Goal: Task Accomplishment & Management: Use online tool/utility

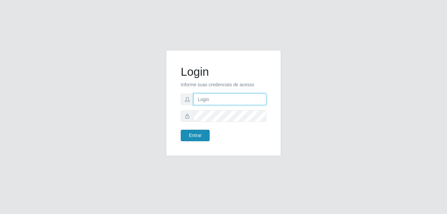
type input "anselmo@B8"
click at [196, 133] on button "Entrar" at bounding box center [195, 136] width 29 height 12
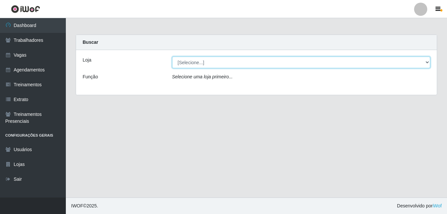
click at [229, 65] on select "[Selecione...] Bemais Supermercados - B8 Valentina" at bounding box center [301, 63] width 258 height 12
select select "413"
click at [172, 57] on select "[Selecione...] Bemais Supermercados - B8 Valentina" at bounding box center [301, 63] width 258 height 12
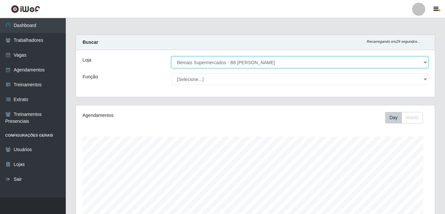
scroll to position [136, 359]
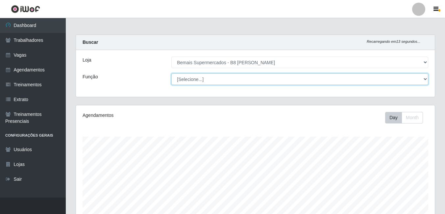
click at [230, 79] on select "[Selecione...] Auxiliar de Estacionamento Auxiliar de Estacionamento + Auxiliar…" at bounding box center [299, 79] width 257 height 12
click at [218, 80] on select "[Selecione...] Auxiliar de Estacionamento Auxiliar de Estacionamento + Auxiliar…" at bounding box center [299, 79] width 257 height 12
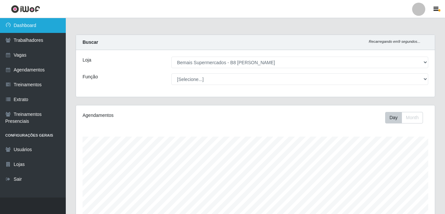
click at [23, 23] on link "Dashboard" at bounding box center [33, 25] width 66 height 15
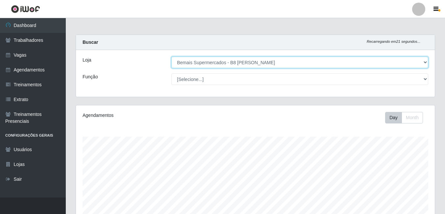
click at [240, 64] on select "[Selecione...] Bemais Supermercados - B8 Valentina" at bounding box center [299, 63] width 257 height 12
click at [171, 57] on select "[Selecione...] Bemais Supermercados - B8 Valentina" at bounding box center [299, 63] width 257 height 12
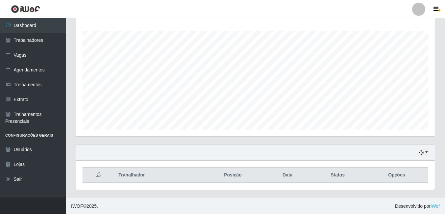
scroll to position [106, 0]
click at [425, 152] on button "button" at bounding box center [423, 152] width 9 height 8
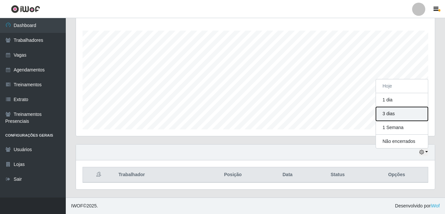
click at [391, 116] on button "3 dias" at bounding box center [402, 114] width 52 height 14
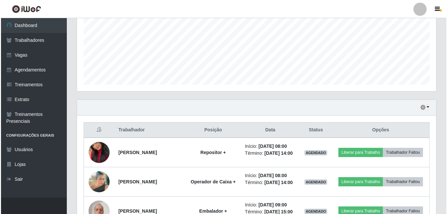
scroll to position [172, 0]
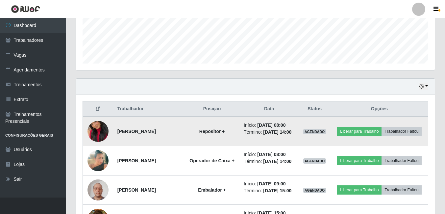
click at [91, 138] on img at bounding box center [97, 130] width 21 height 37
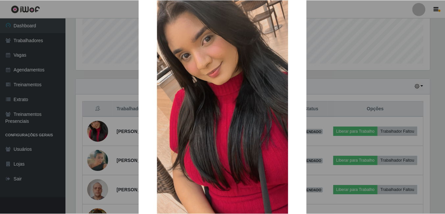
scroll to position [78, 0]
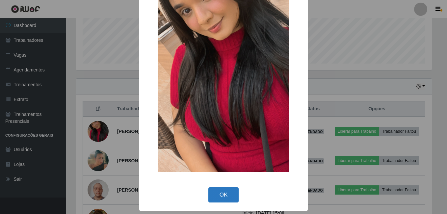
click at [223, 197] on button "OK" at bounding box center [223, 194] width 31 height 15
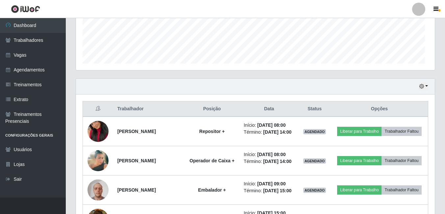
scroll to position [136, 359]
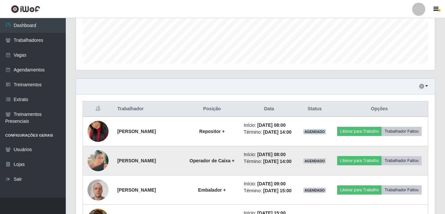
click at [94, 168] on img at bounding box center [97, 160] width 21 height 37
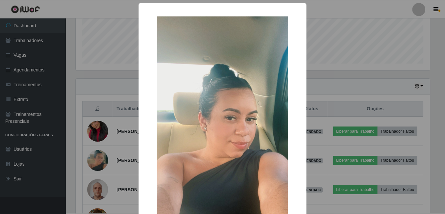
scroll to position [78, 0]
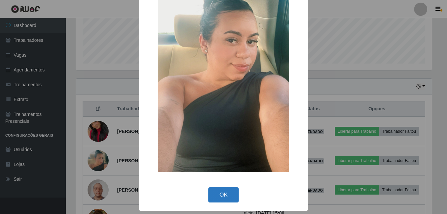
click at [221, 194] on button "OK" at bounding box center [223, 194] width 31 height 15
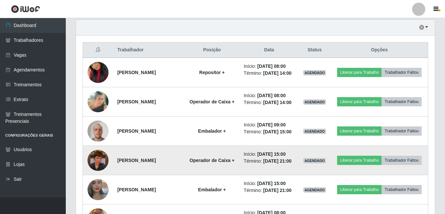
scroll to position [237, 0]
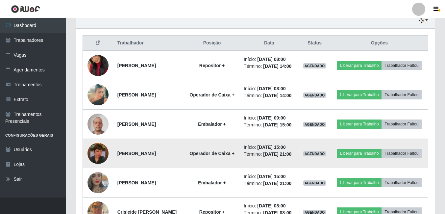
click at [98, 171] on img at bounding box center [97, 152] width 21 height 37
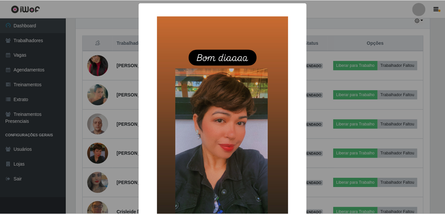
scroll to position [66, 0]
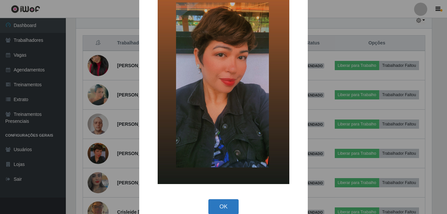
click at [222, 208] on button "OK" at bounding box center [223, 206] width 31 height 15
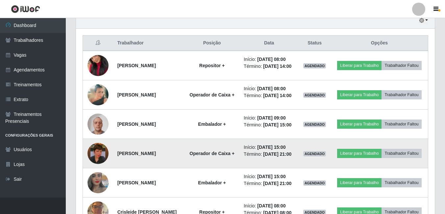
scroll to position [270, 0]
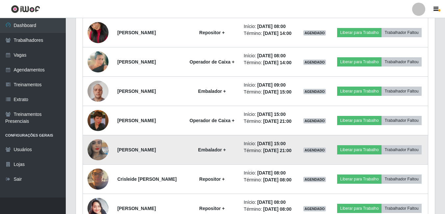
click at [92, 168] on img at bounding box center [97, 149] width 21 height 37
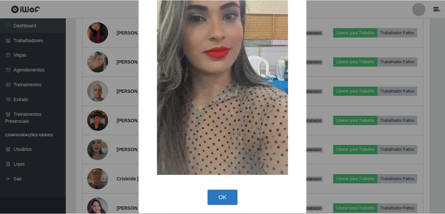
scroll to position [78, 0]
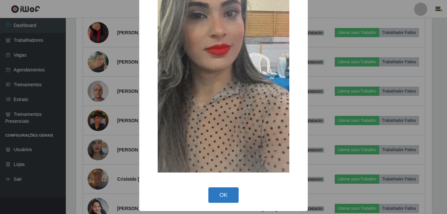
click at [225, 199] on button "OK" at bounding box center [223, 194] width 31 height 15
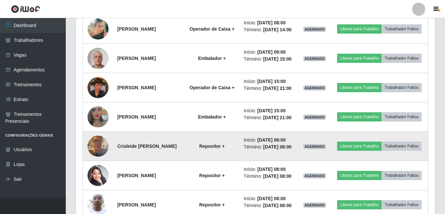
scroll to position [336, 0]
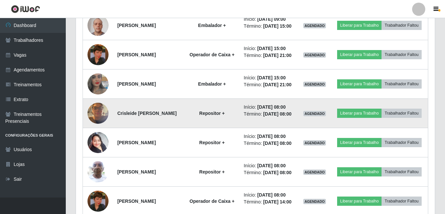
click at [96, 127] on img at bounding box center [97, 113] width 21 height 28
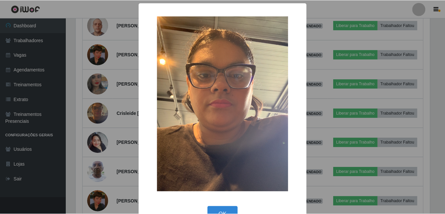
scroll to position [19, 0]
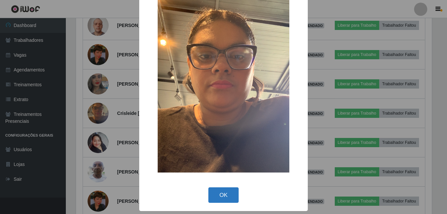
click at [224, 195] on button "OK" at bounding box center [223, 194] width 31 height 15
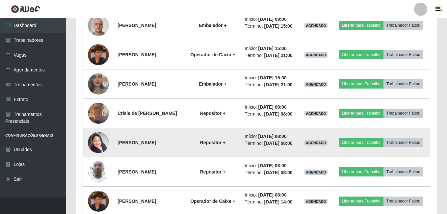
scroll to position [136, 359]
click at [96, 156] on img at bounding box center [97, 142] width 21 height 28
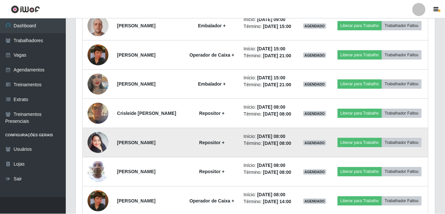
scroll to position [136, 355]
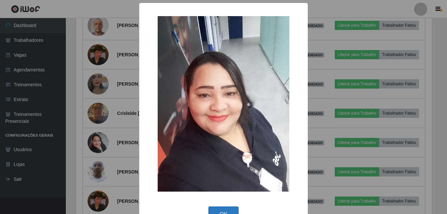
click at [221, 208] on button "OK" at bounding box center [223, 213] width 31 height 15
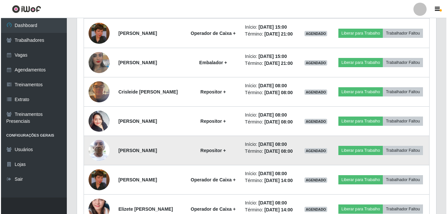
scroll to position [369, 0]
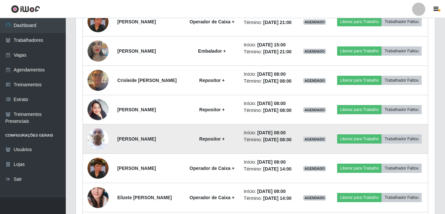
click at [97, 153] on img at bounding box center [97, 139] width 21 height 28
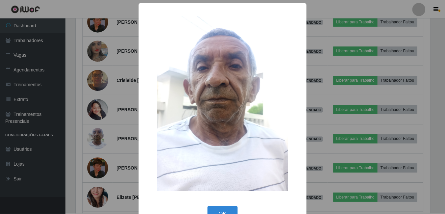
scroll to position [19, 0]
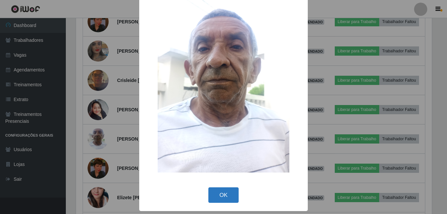
click at [219, 193] on button "OK" at bounding box center [223, 194] width 31 height 15
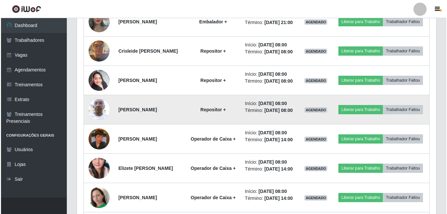
scroll to position [402, 0]
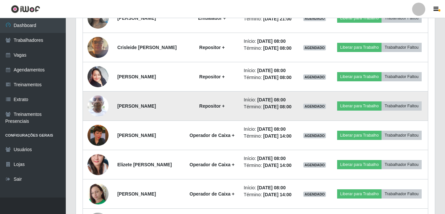
click at [98, 120] on img at bounding box center [97, 106] width 21 height 28
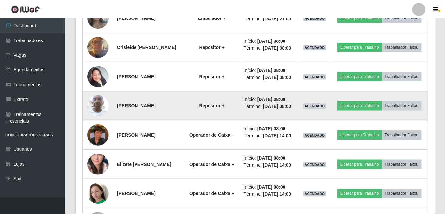
scroll to position [136, 355]
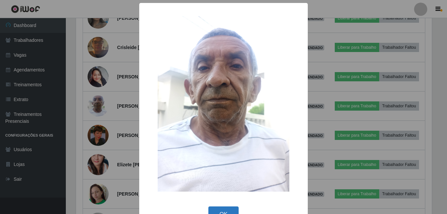
click at [220, 210] on button "OK" at bounding box center [223, 213] width 31 height 15
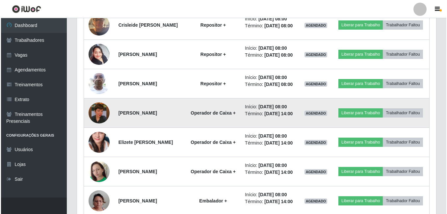
scroll to position [435, 0]
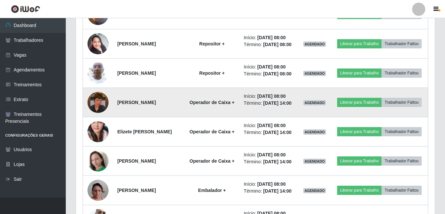
click at [97, 121] on img at bounding box center [97, 102] width 21 height 37
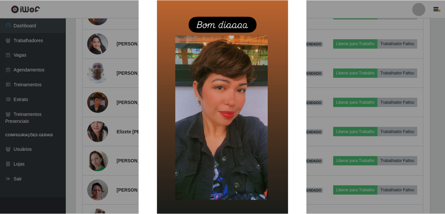
scroll to position [78, 0]
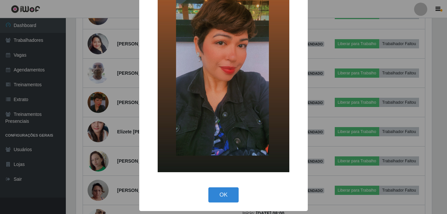
drag, startPoint x: 223, startPoint y: 194, endPoint x: 201, endPoint y: 185, distance: 24.1
click at [223, 194] on button "OK" at bounding box center [223, 194] width 31 height 15
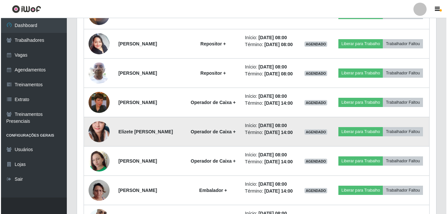
scroll to position [136, 359]
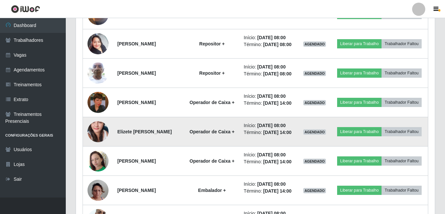
click at [91, 154] on img at bounding box center [97, 131] width 21 height 44
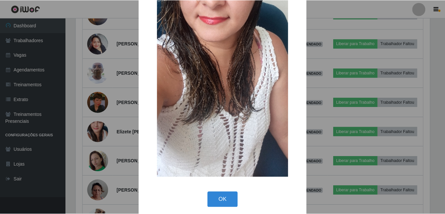
scroll to position [122, 0]
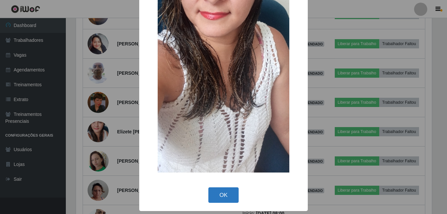
click at [218, 194] on button "OK" at bounding box center [223, 194] width 31 height 15
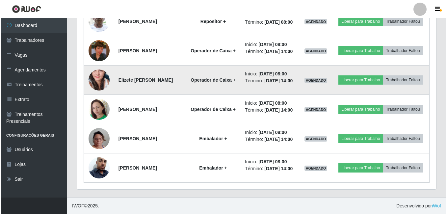
scroll to position [501, 0]
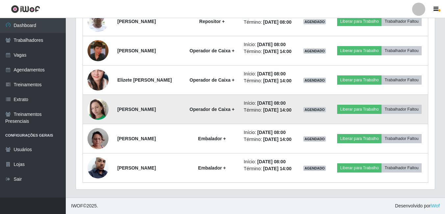
click at [98, 120] on img at bounding box center [97, 109] width 21 height 21
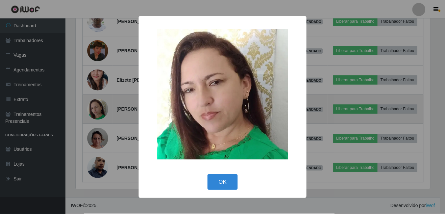
scroll to position [136, 355]
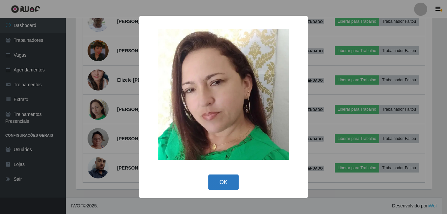
click at [223, 182] on button "OK" at bounding box center [223, 181] width 31 height 15
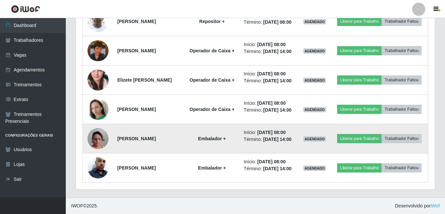
scroll to position [136, 359]
click at [97, 157] on img at bounding box center [97, 138] width 21 height 37
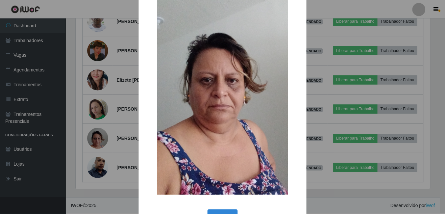
scroll to position [66, 0]
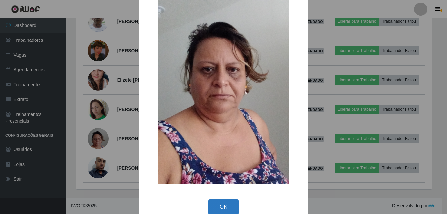
click at [220, 205] on button "OK" at bounding box center [223, 206] width 31 height 15
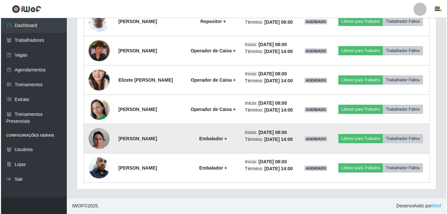
scroll to position [0, 0]
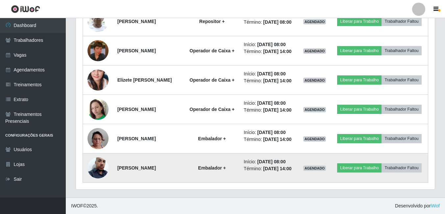
click at [99, 183] on img at bounding box center [97, 167] width 21 height 37
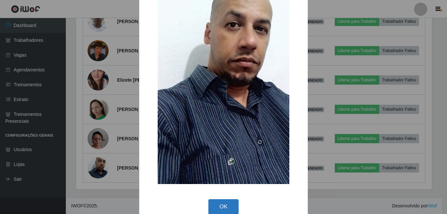
click at [214, 205] on button "OK" at bounding box center [223, 206] width 31 height 15
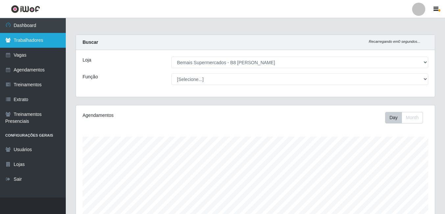
click at [29, 40] on link "Trabalhadores" at bounding box center [33, 40] width 66 height 15
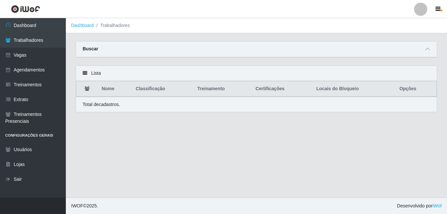
click at [84, 73] on icon at bounding box center [85, 73] width 5 height 5
click at [426, 49] on icon at bounding box center [427, 49] width 5 height 5
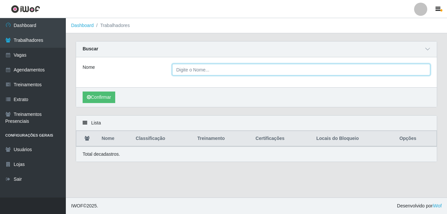
click at [187, 71] on input "Nome" at bounding box center [301, 70] width 258 height 12
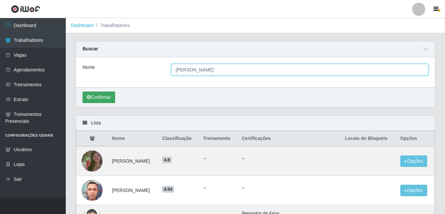
type input "francisco ribeiro"
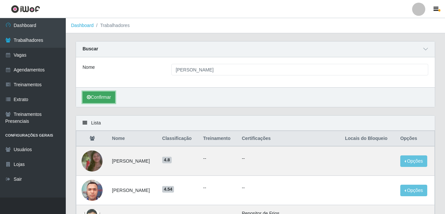
click at [105, 97] on button "Confirmar" at bounding box center [99, 97] width 33 height 12
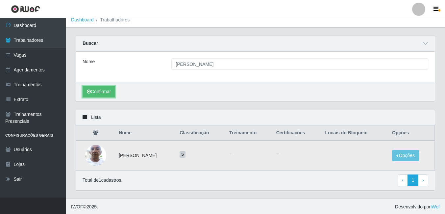
scroll to position [7, 0]
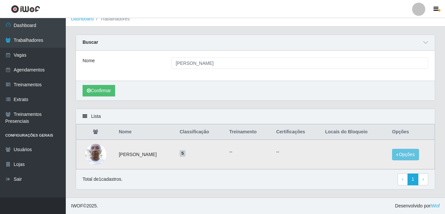
click at [91, 154] on img at bounding box center [95, 154] width 21 height 28
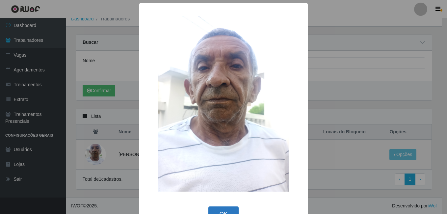
click at [221, 210] on button "OK" at bounding box center [223, 213] width 31 height 15
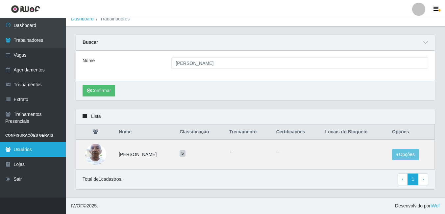
click at [15, 149] on link "Usuários" at bounding box center [33, 149] width 66 height 15
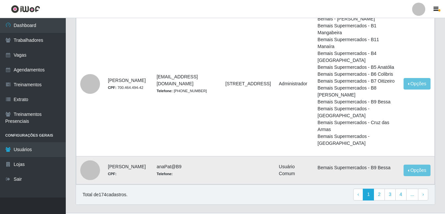
scroll to position [430, 0]
click at [377, 188] on link "2" at bounding box center [379, 194] width 11 height 12
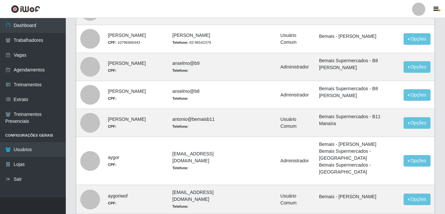
scroll to position [164, 0]
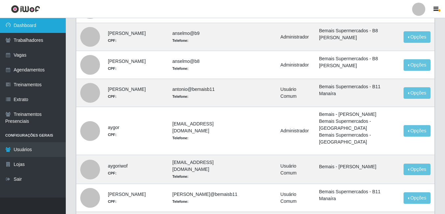
click at [30, 27] on link "Dashboard" at bounding box center [33, 25] width 66 height 15
